Goal: Task Accomplishment & Management: Use online tool/utility

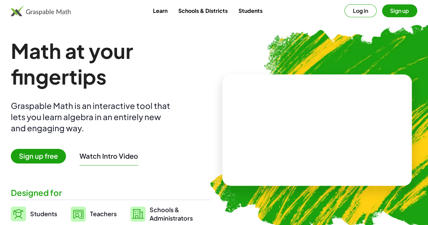
click at [0, 146] on main "Math at your fingertips Graspable Math is an interactive tool that lets you lea…" at bounding box center [214, 130] width 428 height 185
click at [350, 16] on button "Log in" at bounding box center [361, 10] width 32 height 13
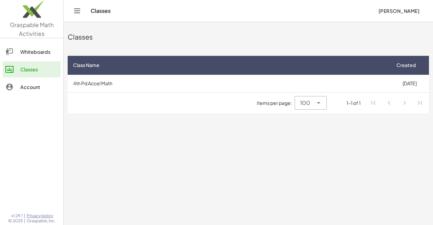
click at [17, 51] on div at bounding box center [12, 52] width 15 height 8
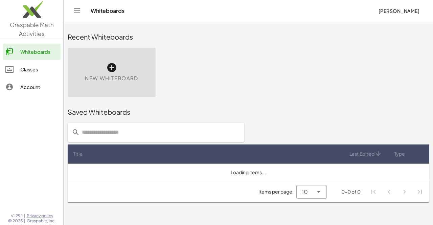
click at [24, 91] on link "Account" at bounding box center [32, 87] width 58 height 16
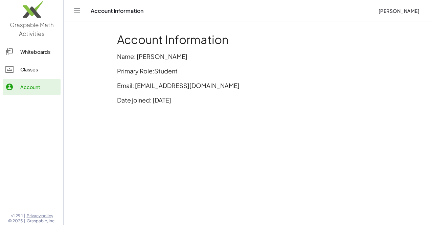
click at [11, 68] on icon at bounding box center [9, 69] width 8 height 8
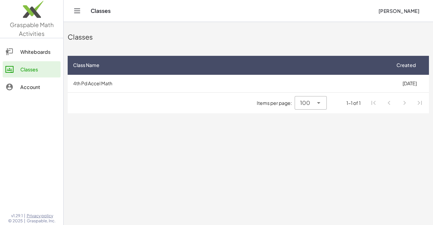
click at [301, 78] on td "4th Pd Accel Math" at bounding box center [229, 84] width 323 height 18
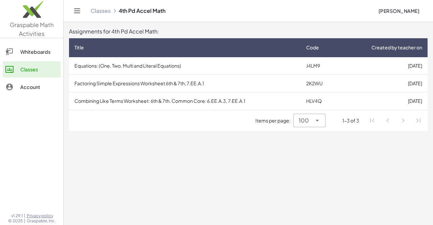
click at [89, 69] on td "Equations: (One, Two, Multi and Literal Equations)" at bounding box center [185, 66] width 232 height 18
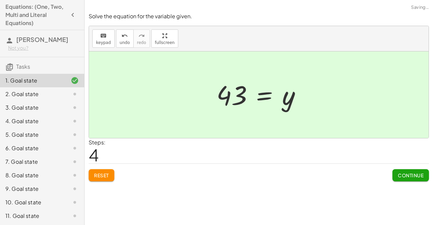
click at [409, 177] on span "Continue" at bounding box center [411, 175] width 26 height 6
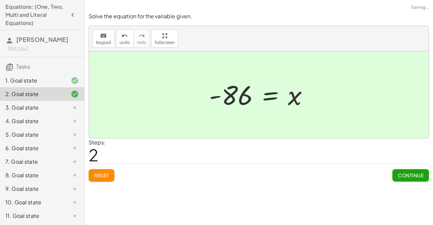
click at [412, 176] on span "Continue" at bounding box center [411, 175] width 26 height 6
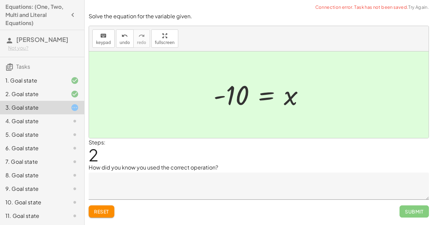
click at [416, 215] on span "Submit" at bounding box center [414, 212] width 29 height 12
click at [416, 212] on span "Submit" at bounding box center [414, 212] width 29 height 12
click at [396, 190] on textarea at bounding box center [259, 186] width 341 height 27
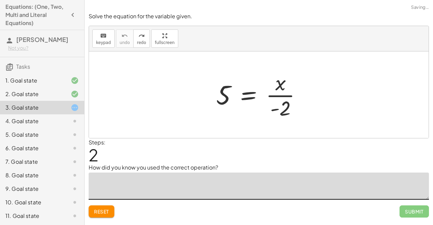
click at [153, 185] on textarea at bounding box center [259, 186] width 341 height 27
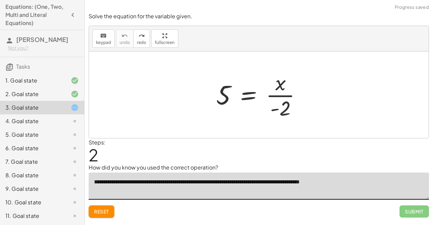
type textarea "**********"
click at [411, 209] on span "Submit" at bounding box center [414, 212] width 29 height 12
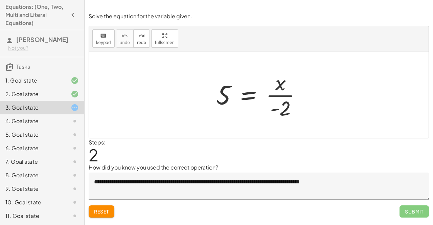
click at [418, 212] on span "Submit" at bounding box center [414, 212] width 29 height 12
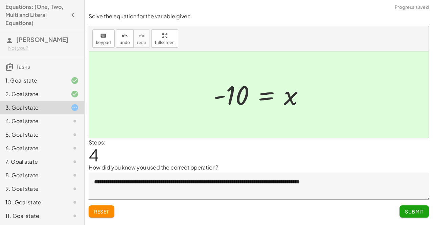
click at [417, 213] on span "Submit" at bounding box center [414, 212] width 19 height 6
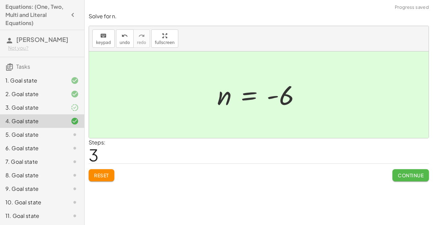
click at [409, 176] on span "Continue" at bounding box center [411, 175] width 26 height 6
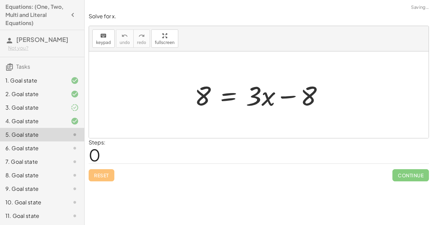
click at [20, 105] on div "3. Goal state" at bounding box center [32, 108] width 55 height 8
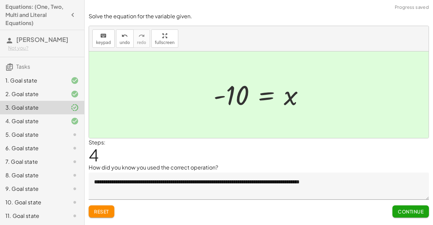
click at [417, 221] on div "**********" at bounding box center [259, 112] width 349 height 225
click at [411, 216] on button "Continue" at bounding box center [411, 212] width 37 height 12
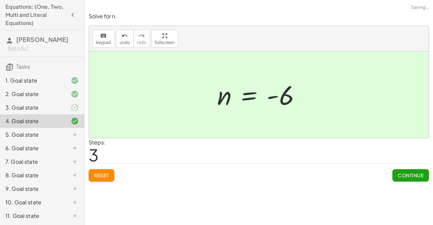
click at [411, 214] on div "**********" at bounding box center [259, 112] width 349 height 225
click at [418, 172] on span "Continue" at bounding box center [411, 175] width 26 height 6
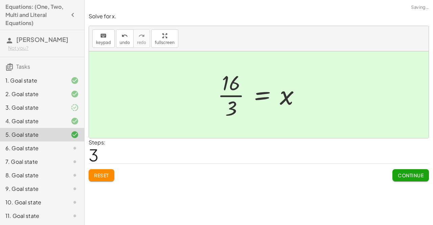
click at [413, 179] on button "Continue" at bounding box center [411, 175] width 37 height 12
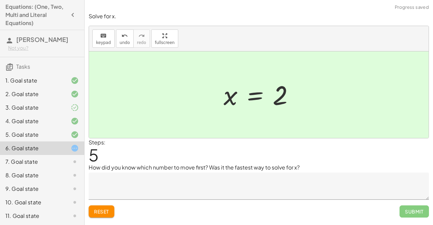
click at [408, 215] on span "Submit" at bounding box center [414, 212] width 29 height 12
click at [376, 194] on textarea at bounding box center [259, 186] width 341 height 27
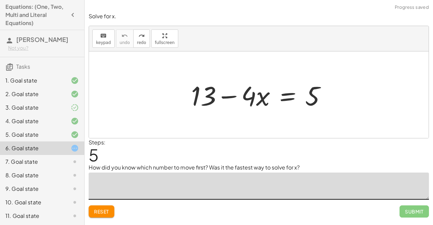
click at [113, 185] on textarea at bounding box center [259, 186] width 341 height 27
click at [139, 198] on textarea at bounding box center [259, 186] width 341 height 27
click at [121, 193] on textarea at bounding box center [259, 186] width 341 height 27
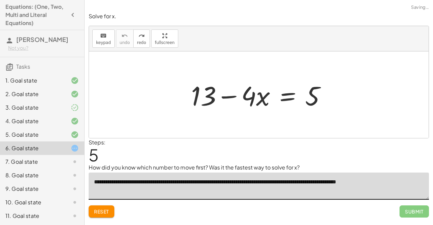
type textarea "**********"
click at [412, 212] on span "Submit" at bounding box center [414, 212] width 29 height 12
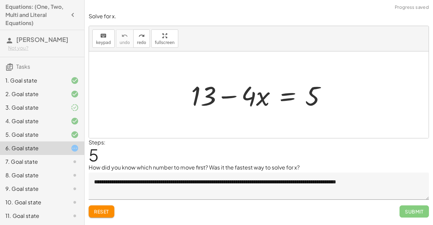
click at [419, 216] on span "Submit" at bounding box center [414, 212] width 29 height 12
click at [415, 213] on span "Submit" at bounding box center [414, 212] width 29 height 12
click at [418, 209] on span "Submit" at bounding box center [414, 212] width 29 height 12
click at [416, 216] on span "Submit" at bounding box center [414, 212] width 29 height 12
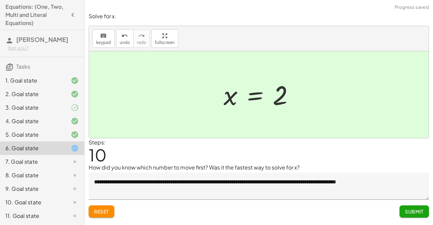
click at [100, 214] on button "Reset" at bounding box center [102, 212] width 26 height 12
click at [408, 212] on span "Submit" at bounding box center [414, 212] width 19 height 6
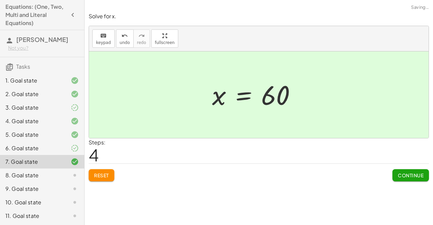
click at [406, 177] on span "Continue" at bounding box center [411, 175] width 26 height 6
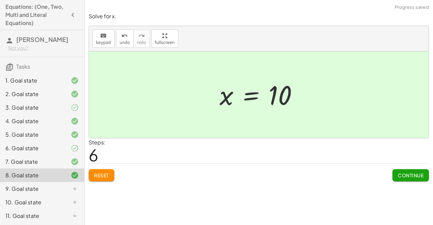
click at [412, 176] on span "Continue" at bounding box center [411, 175] width 26 height 6
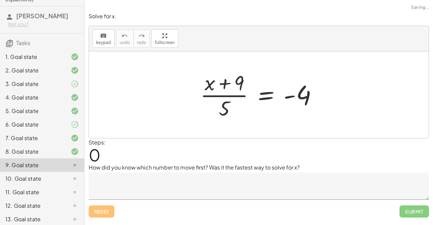
scroll to position [24, 0]
click at [323, 199] on textarea at bounding box center [259, 186] width 341 height 27
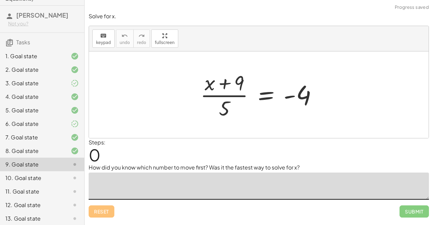
click at [323, 203] on div "Reset Submit" at bounding box center [259, 209] width 341 height 18
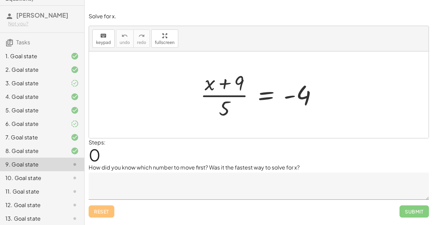
click at [168, 184] on textarea at bounding box center [259, 186] width 341 height 27
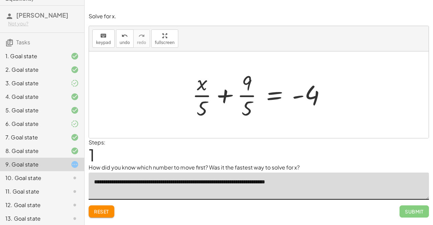
type textarea "**********"
click at [113, 213] on button "Reset" at bounding box center [102, 212] width 26 height 12
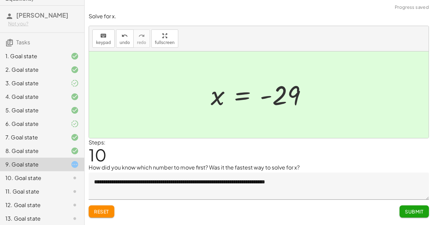
click at [415, 211] on span "Submit" at bounding box center [414, 212] width 19 height 6
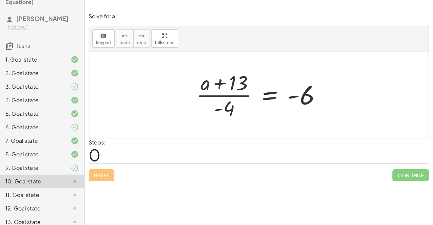
scroll to position [27, 0]
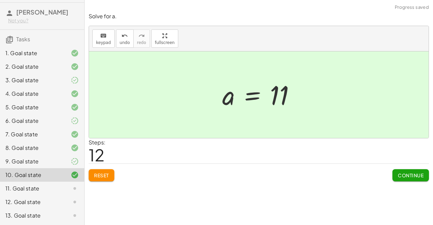
click at [414, 177] on span "Continue" at bounding box center [411, 175] width 26 height 6
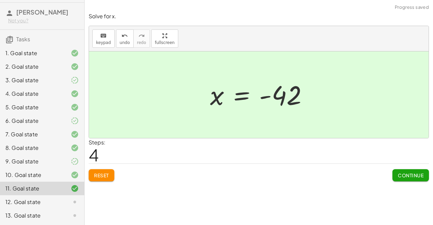
click at [413, 179] on button "Continue" at bounding box center [411, 175] width 37 height 12
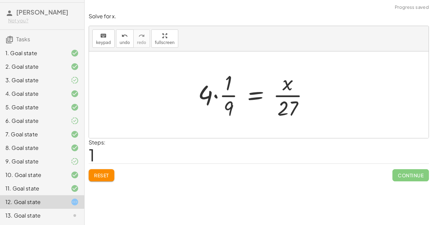
click at [97, 173] on span "Reset" at bounding box center [101, 175] width 15 height 6
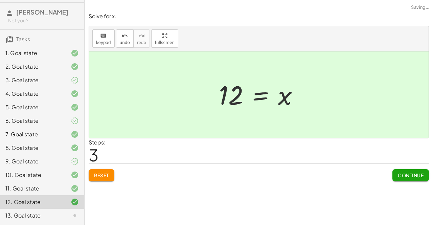
click at [416, 177] on span "Continue" at bounding box center [411, 175] width 26 height 6
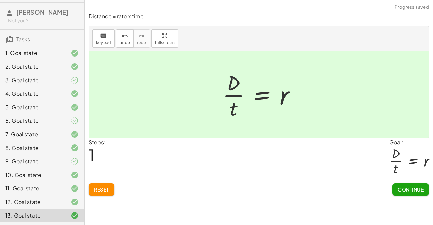
click at [422, 185] on button "Continue" at bounding box center [411, 189] width 37 height 12
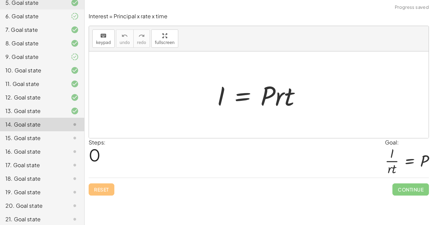
scroll to position [132, 0]
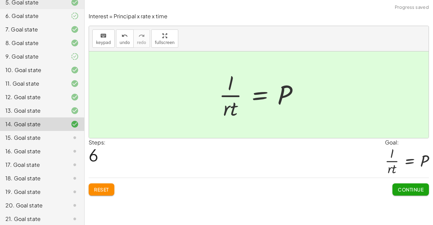
click at [419, 192] on span "Continue" at bounding box center [411, 190] width 26 height 6
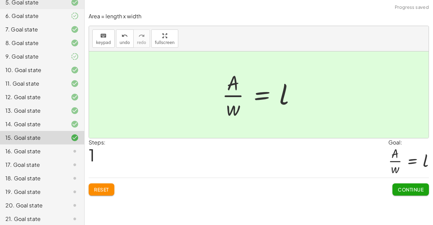
click at [419, 194] on button "Continue" at bounding box center [411, 189] width 37 height 12
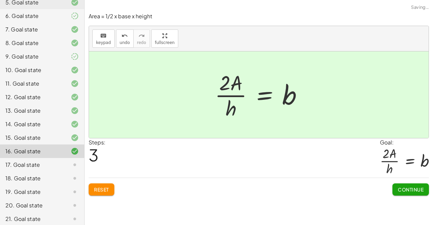
click at [413, 191] on span "Continue" at bounding box center [411, 190] width 26 height 6
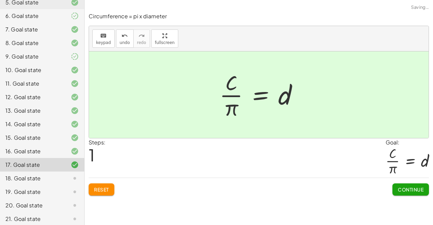
click at [417, 192] on button "Continue" at bounding box center [411, 189] width 37 height 12
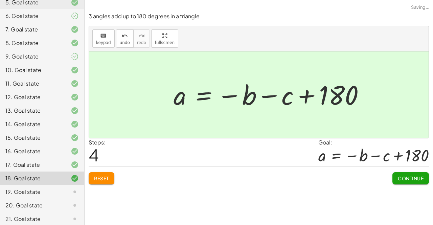
click at [411, 179] on span "Continue" at bounding box center [411, 178] width 26 height 6
